Goal: Task Accomplishment & Management: Use online tool/utility

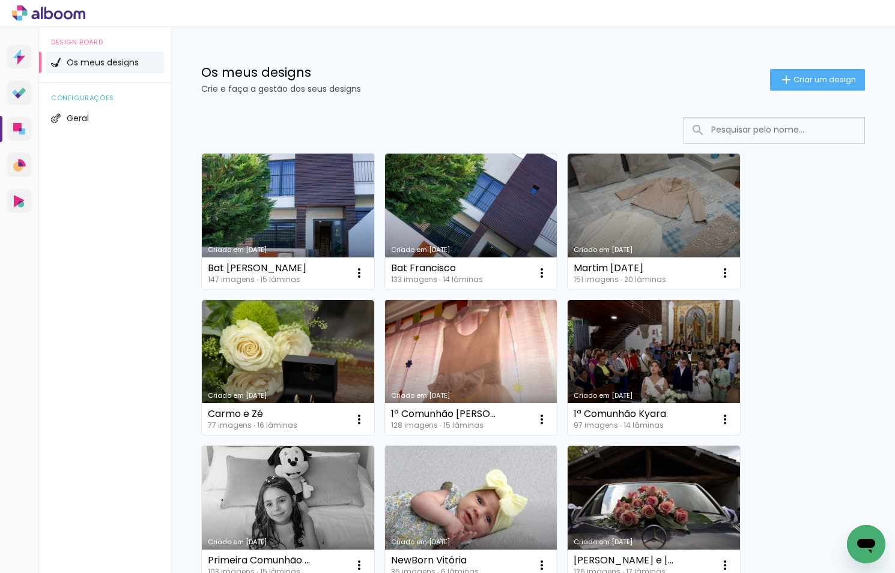
click at [472, 359] on link "Criado em [DATE]" at bounding box center [471, 368] width 172 height 136
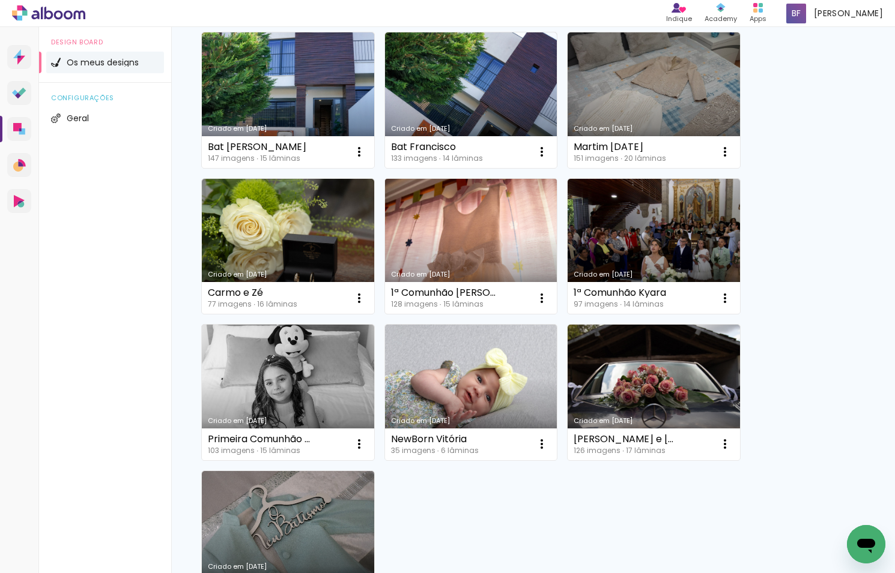
scroll to position [127, 0]
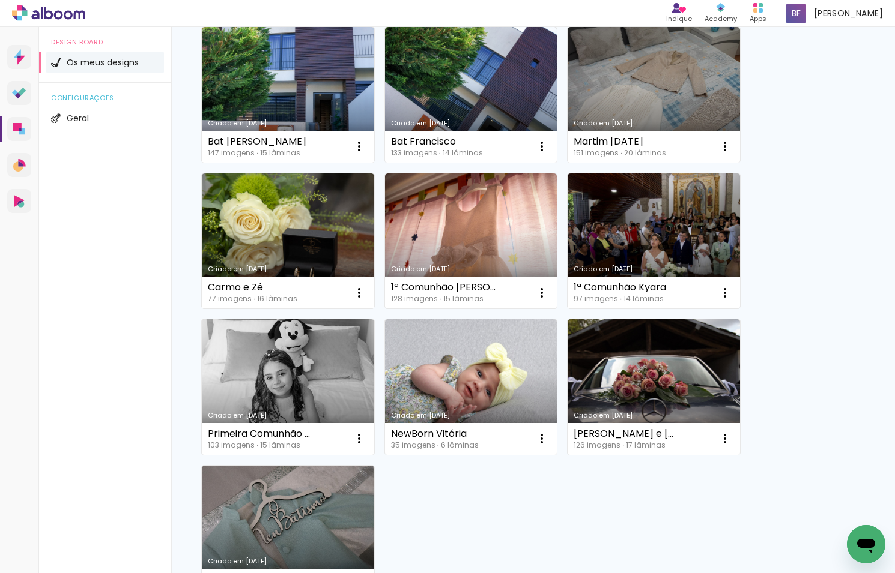
click at [443, 367] on link "Criado em [DATE]" at bounding box center [471, 387] width 172 height 136
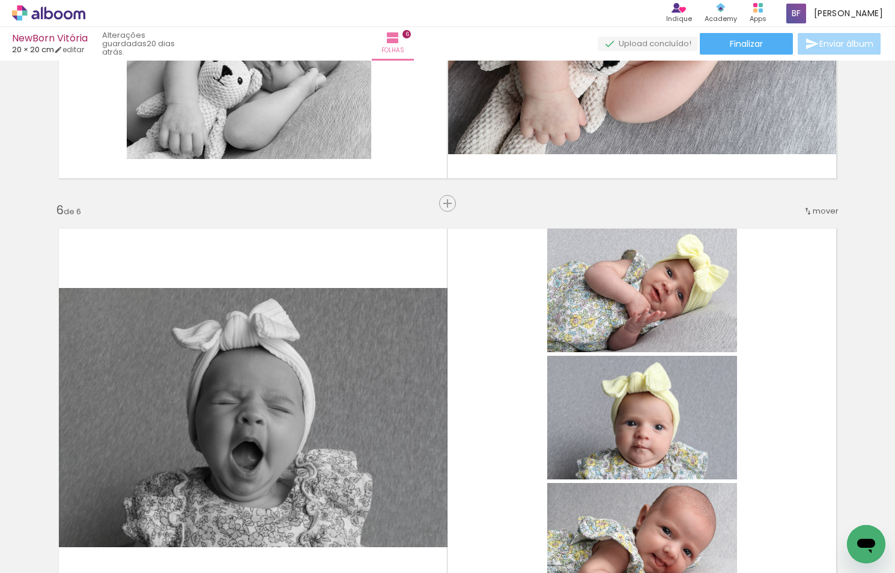
scroll to position [2022, 0]
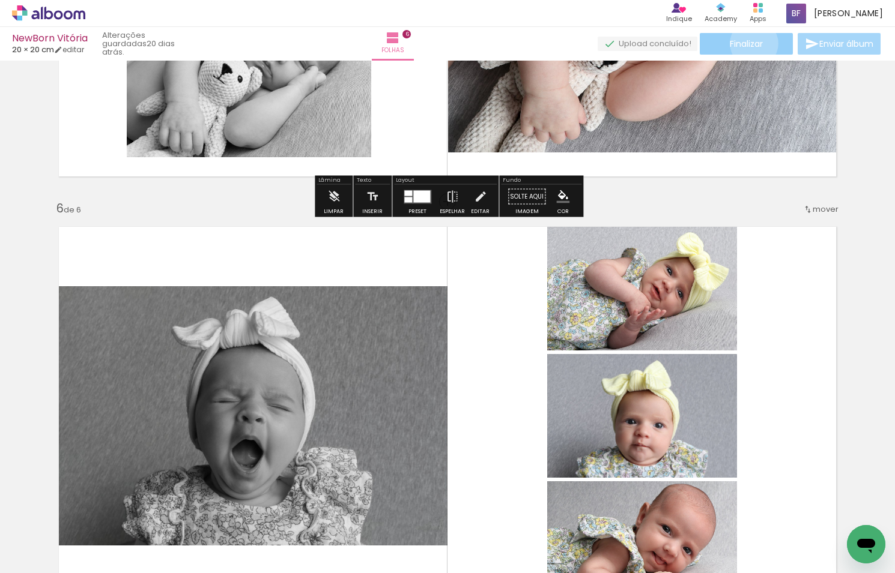
click at [749, 43] on span "Finalizar" at bounding box center [745, 44] width 33 height 8
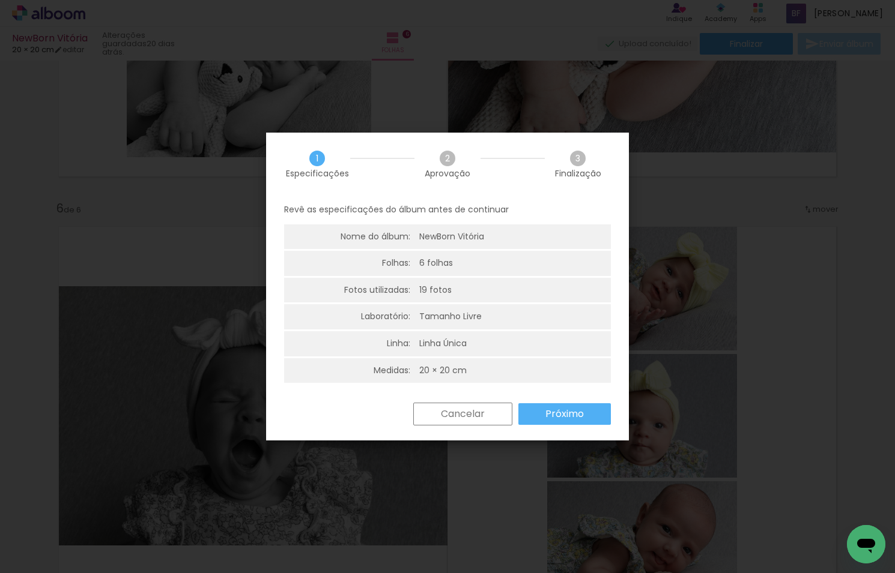
click at [0, 0] on slot "Próximo" at bounding box center [0, 0] width 0 height 0
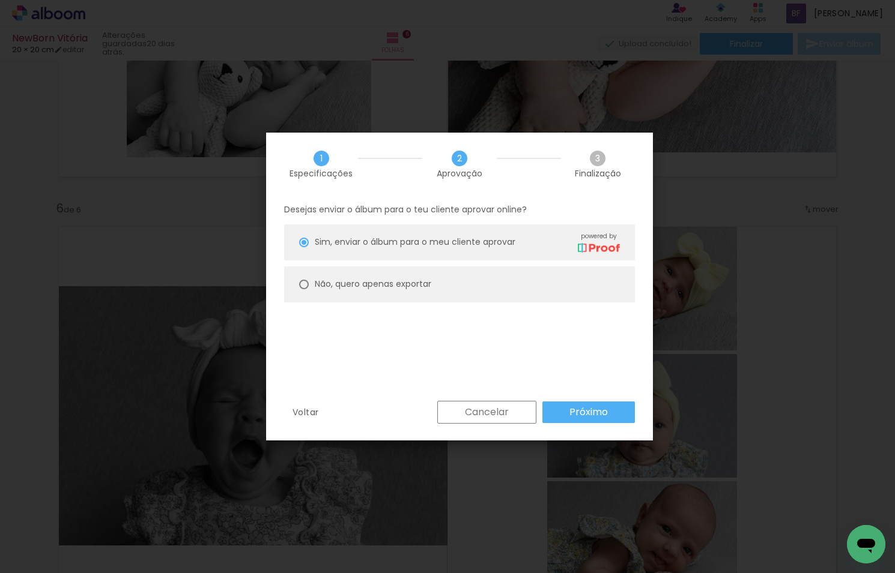
click at [0, 0] on slot "Não, quero apenas exportar" at bounding box center [0, 0] width 0 height 0
type paper-radio-button "on"
click at [0, 0] on slot "Próximo" at bounding box center [0, 0] width 0 height 0
type input "Alta, 300 DPI"
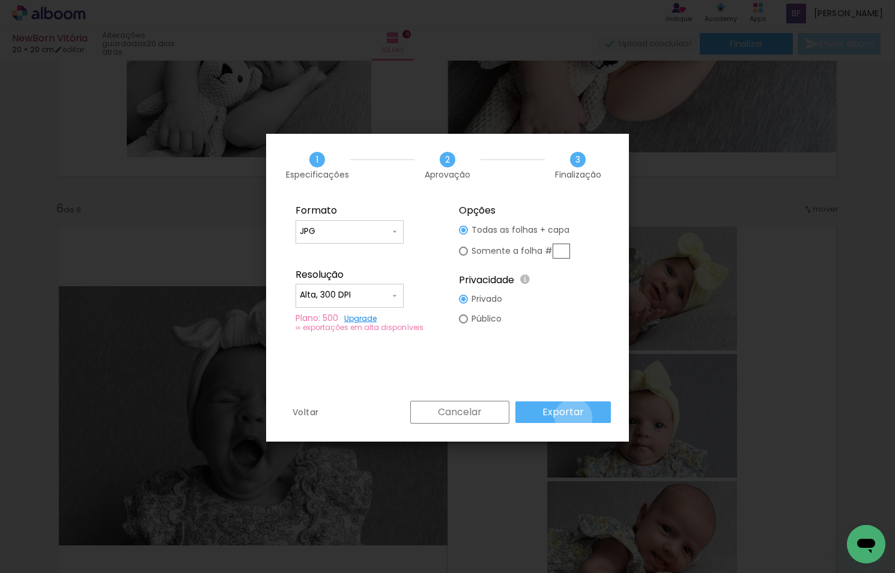
click at [0, 0] on slot "Exportar" at bounding box center [0, 0] width 0 height 0
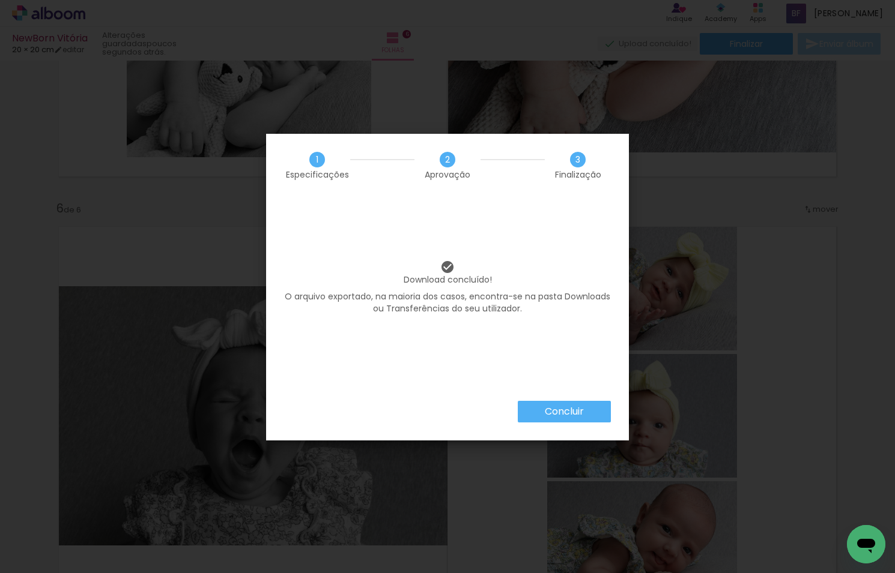
click at [0, 0] on slot "Concluir" at bounding box center [0, 0] width 0 height 0
